Goal: Information Seeking & Learning: Learn about a topic

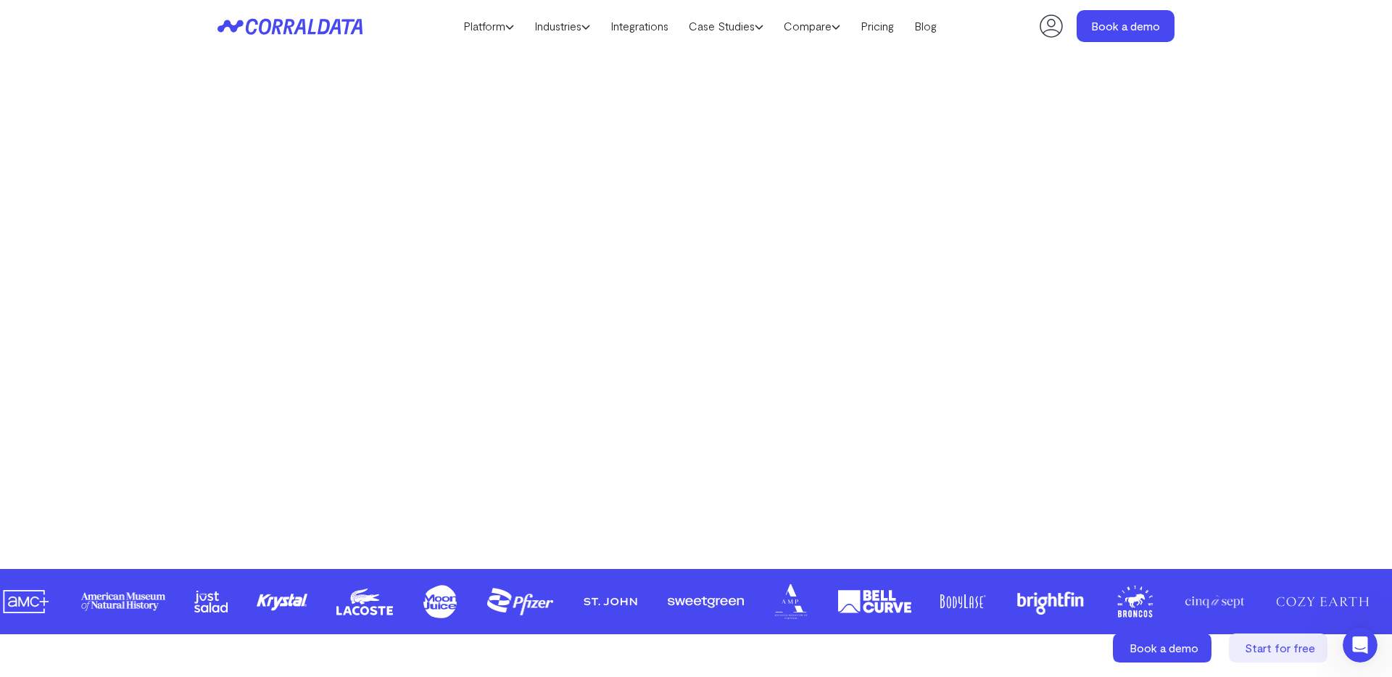
scroll to position [321, 0]
click at [874, 25] on link "Pricing" at bounding box center [878, 26] width 54 height 22
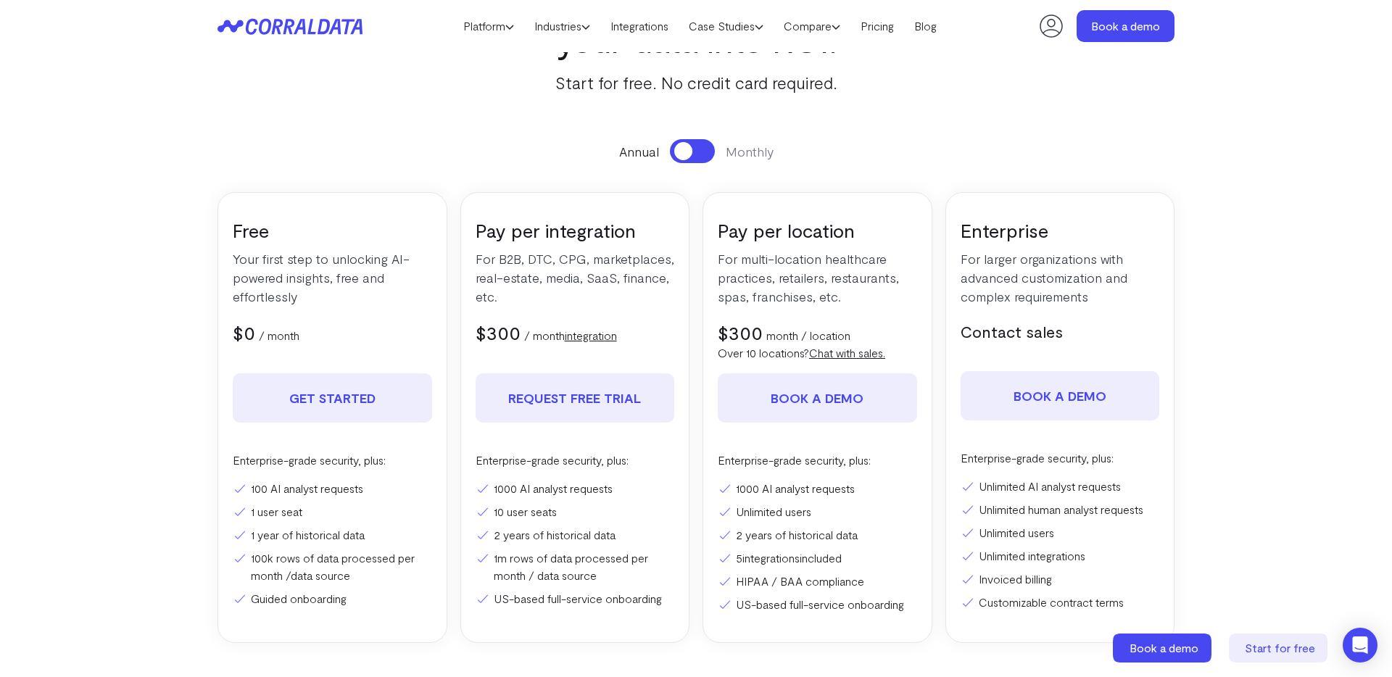
scroll to position [199, 0]
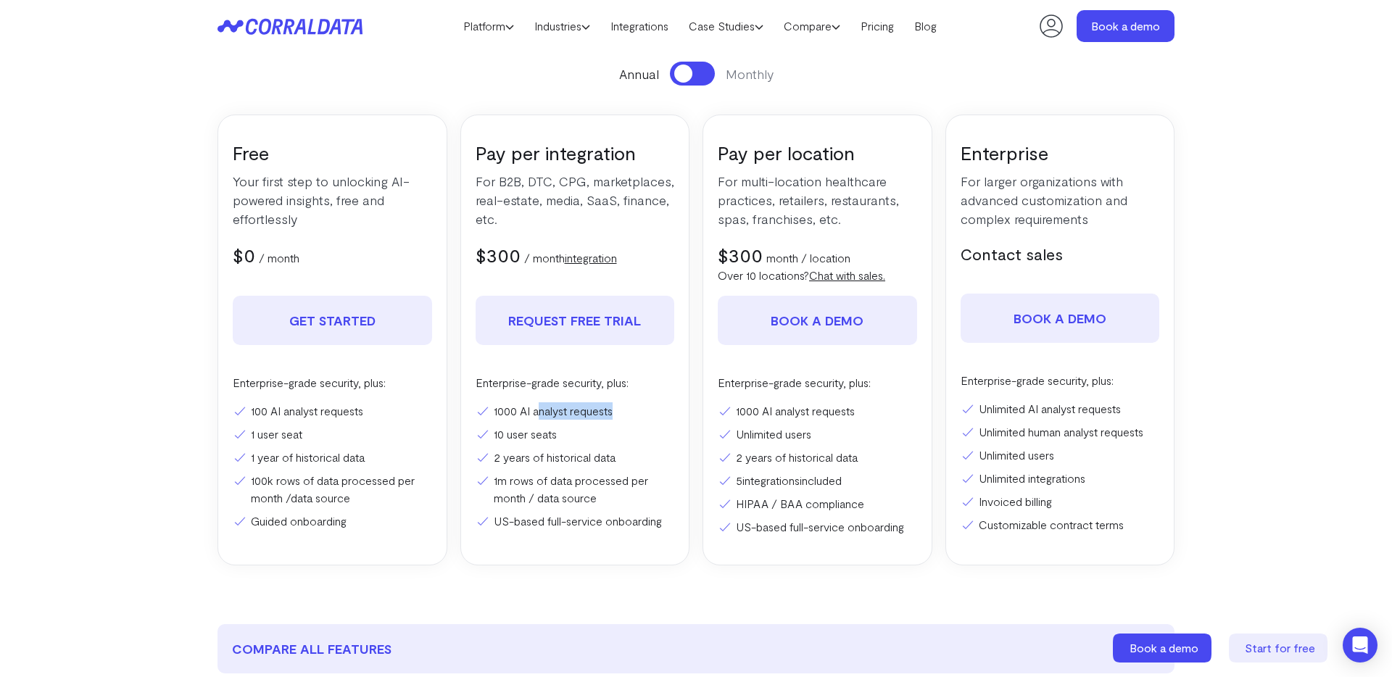
drag, startPoint x: 541, startPoint y: 408, endPoint x: 637, endPoint y: 418, distance: 96.2
click at [637, 418] on li "1000 AI analyst requests" at bounding box center [575, 410] width 199 height 17
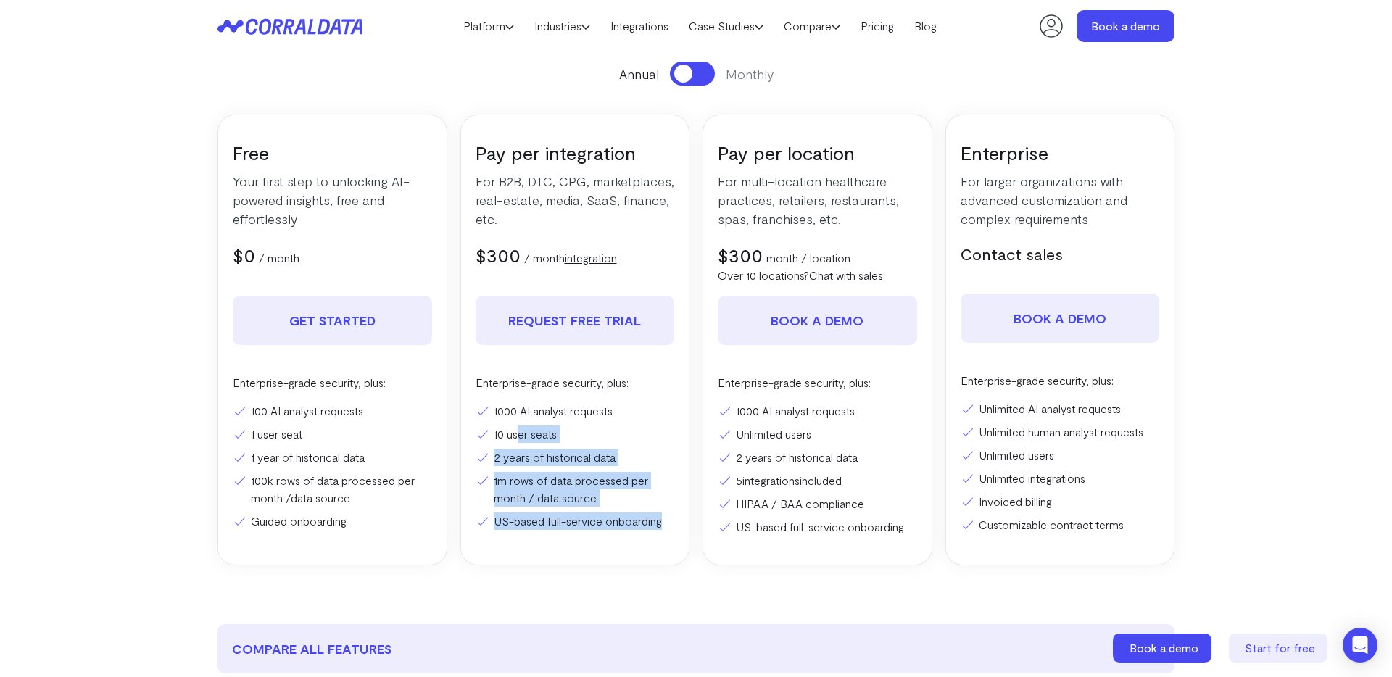
drag, startPoint x: 518, startPoint y: 439, endPoint x: 672, endPoint y: 530, distance: 178.8
click at [672, 530] on div "Pay per integration For B2B, DTC, CPG, marketplaces, real-estate, media, SaaS, …" at bounding box center [575, 340] width 230 height 451
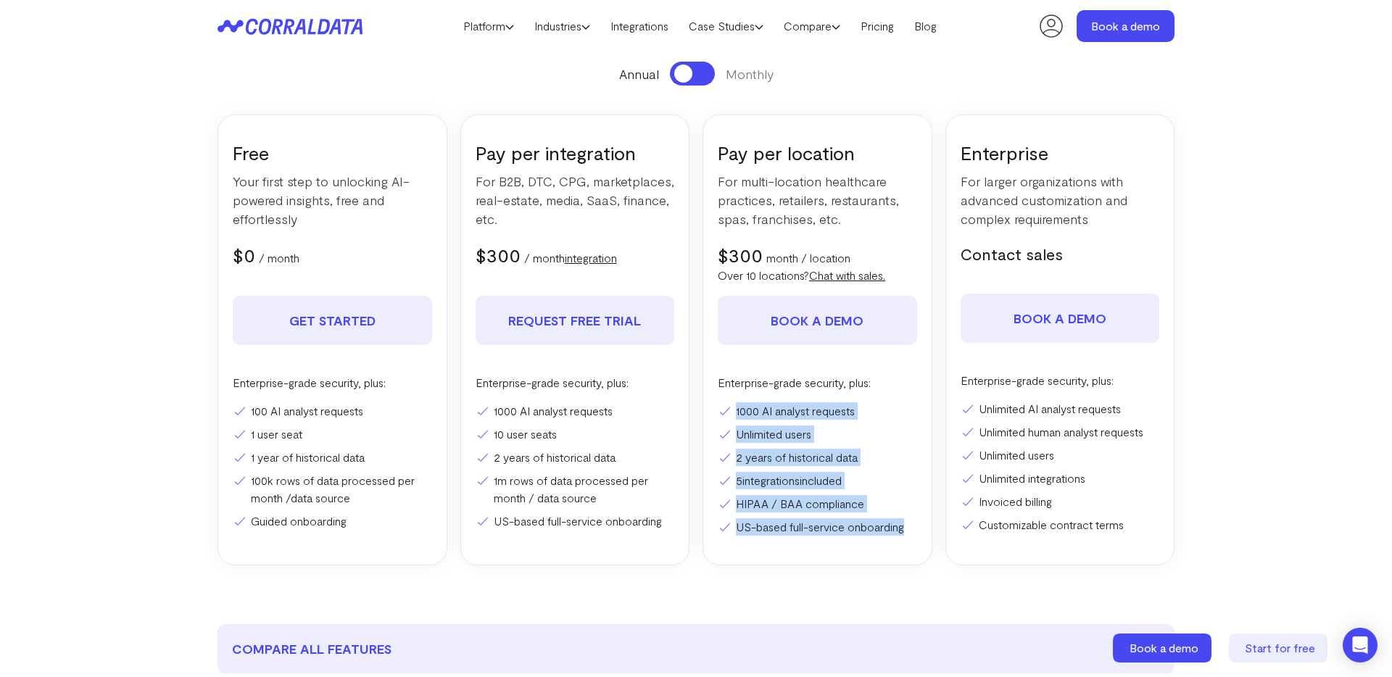
drag, startPoint x: 918, startPoint y: 533, endPoint x: 740, endPoint y: 399, distance: 223.2
click at [740, 399] on div "Pay per location For multi-location healthcare practices, retailers, restaurant…" at bounding box center [818, 340] width 230 height 451
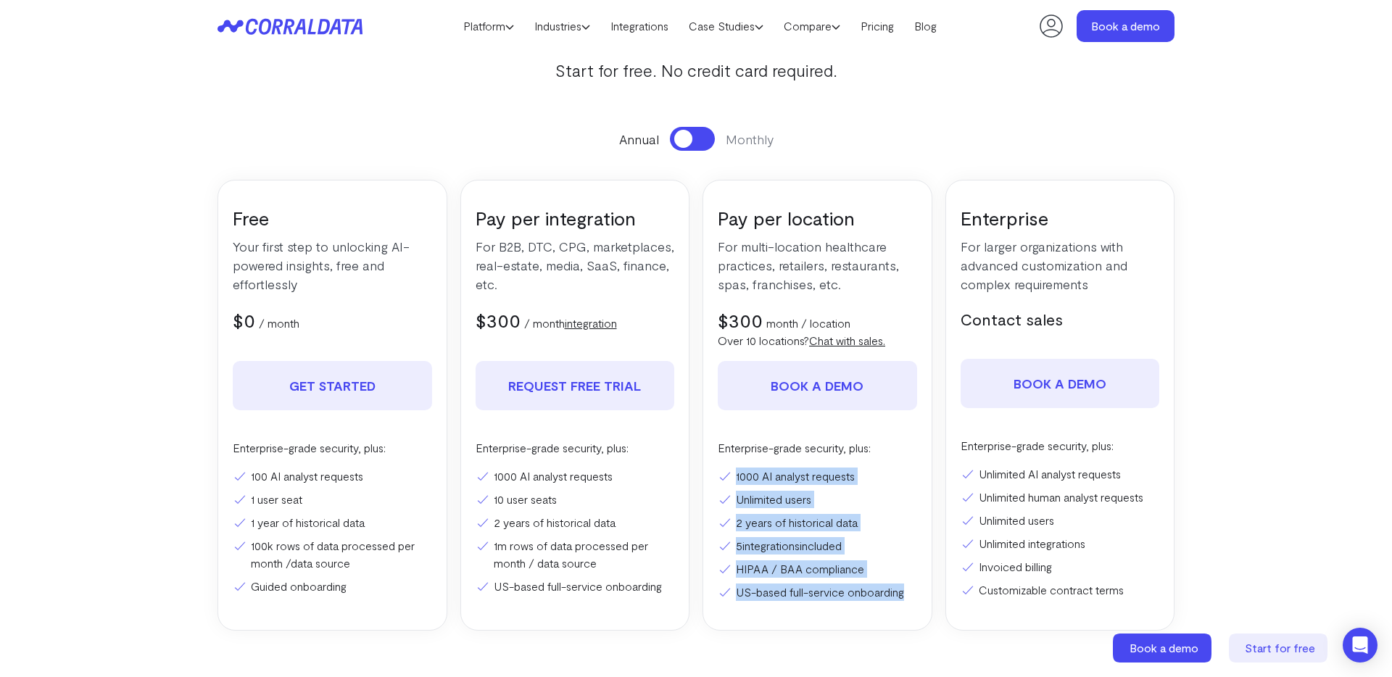
scroll to position [0, 0]
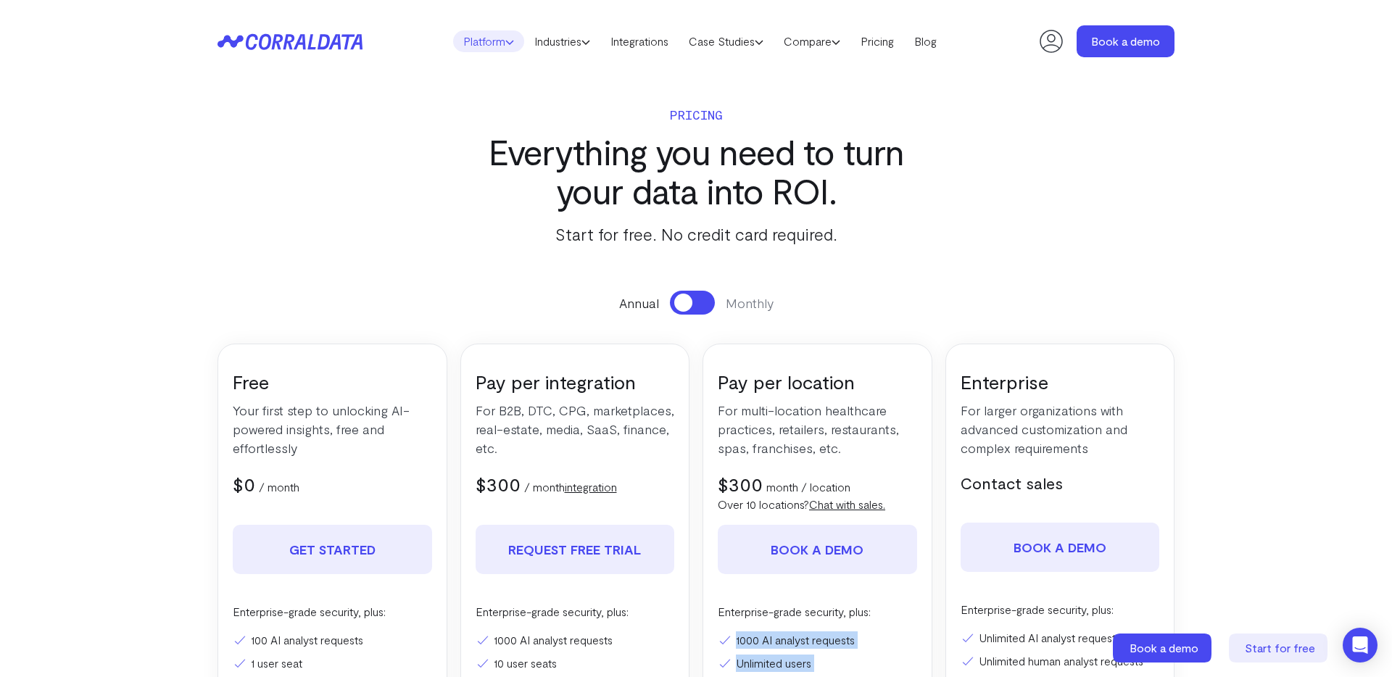
click at [508, 35] on link "Platform" at bounding box center [488, 41] width 71 height 22
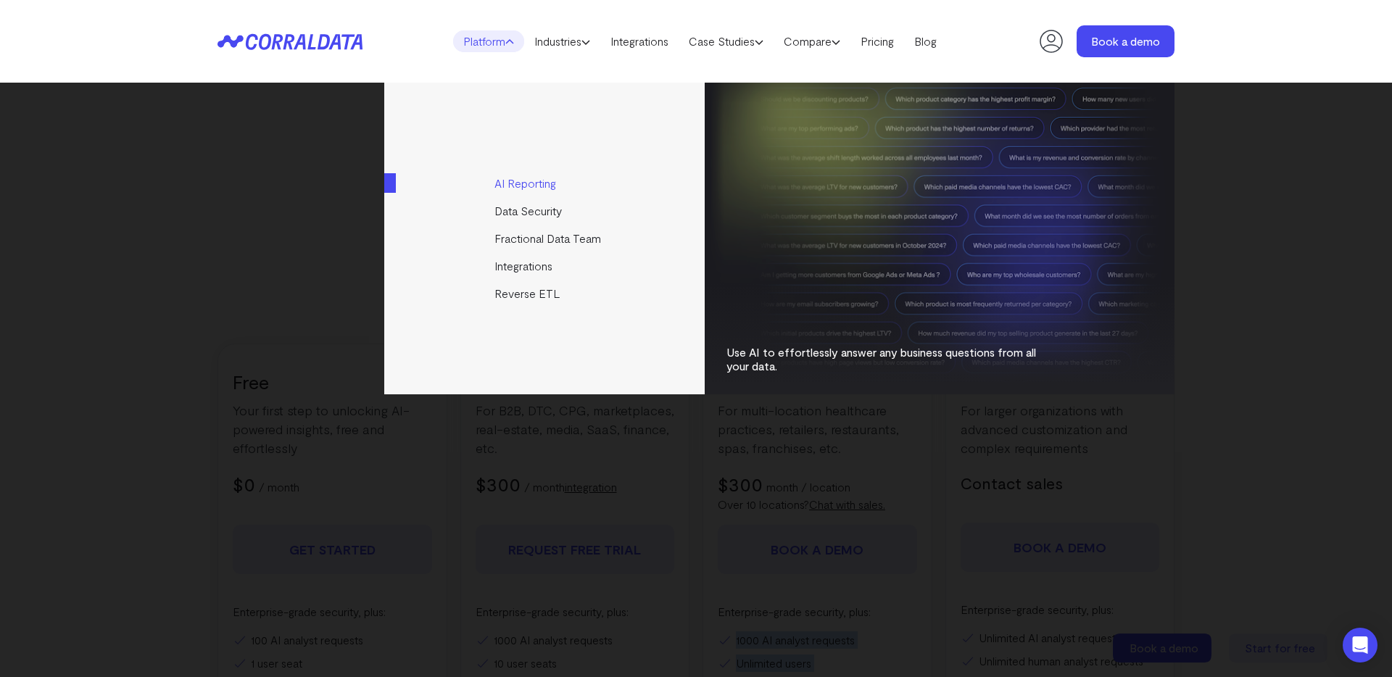
click at [544, 182] on link "AI Reporting" at bounding box center [545, 184] width 323 height 28
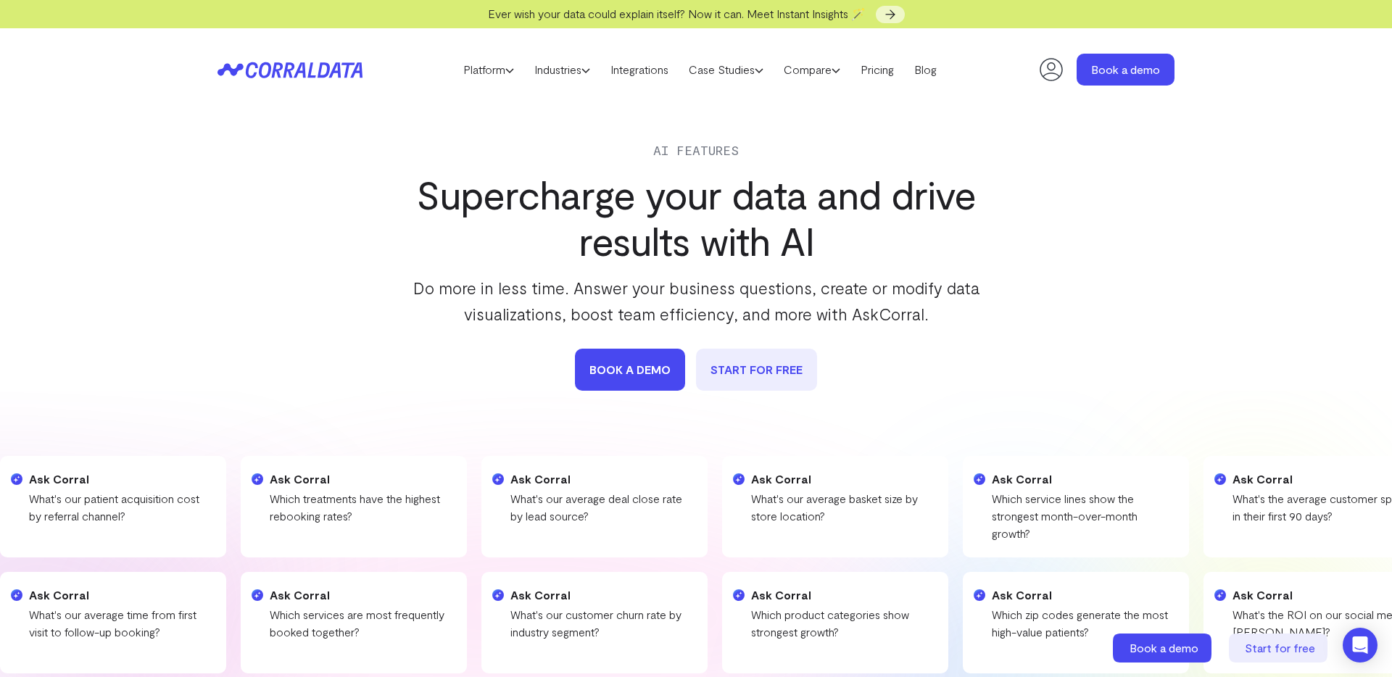
click at [152, 211] on div "AI Features Supercharge your data and drive results with AI Do more in less tim…" at bounding box center [696, 465] width 1392 height 708
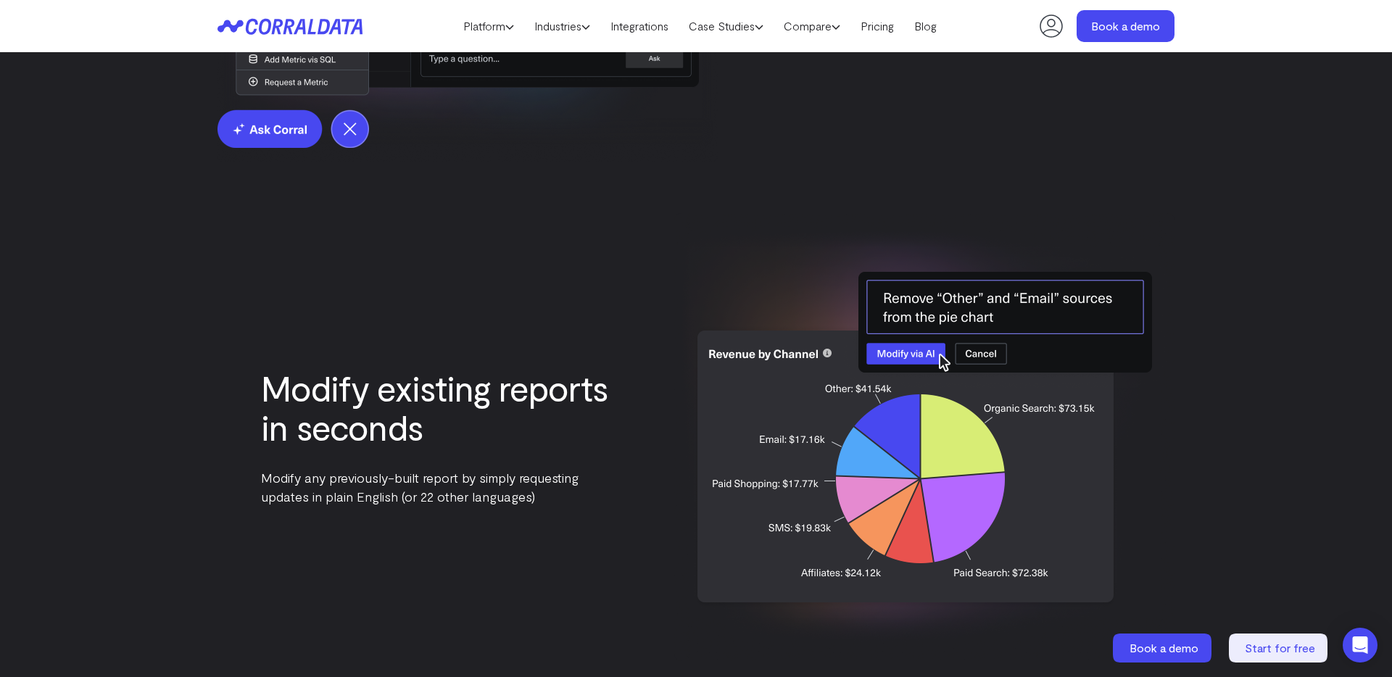
scroll to position [2586, 0]
